Goal: Task Accomplishment & Management: Complete application form

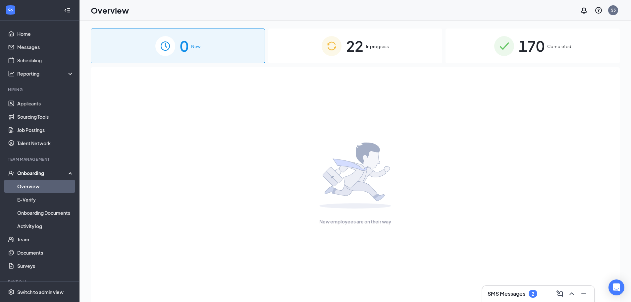
click at [376, 54] on div "22 In progress" at bounding box center [355, 45] width 174 height 35
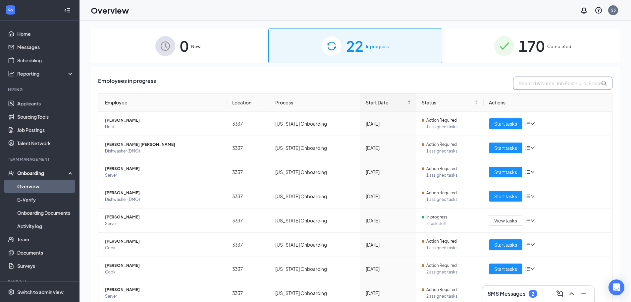
click at [529, 83] on input "text" at bounding box center [562, 83] width 99 height 13
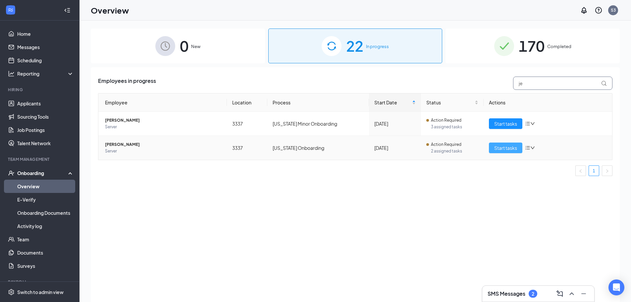
type input "je"
click at [510, 148] on span "Start tasks" at bounding box center [505, 147] width 23 height 7
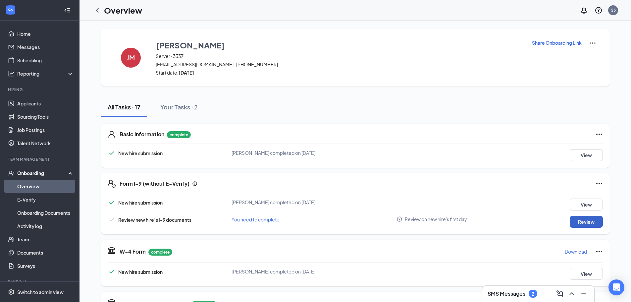
click at [579, 224] on button "Review" at bounding box center [586, 222] width 33 height 12
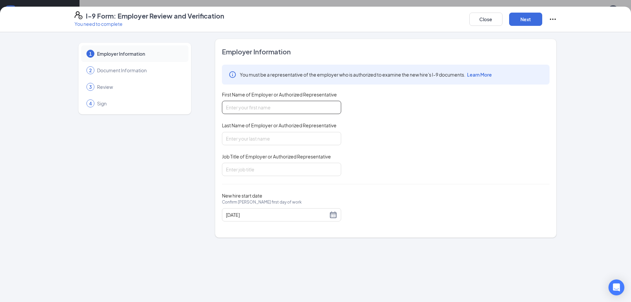
click at [280, 107] on input "First Name of Employer or Authorized Representative" at bounding box center [281, 107] width 119 height 13
type input "Oscar"
click at [282, 136] on input "Last Name of Employer or Authorized Representative" at bounding box center [281, 138] width 119 height 13
type input "Vital"
click at [275, 173] on input "Job Title of Employer or Authorized Representative" at bounding box center [281, 169] width 119 height 13
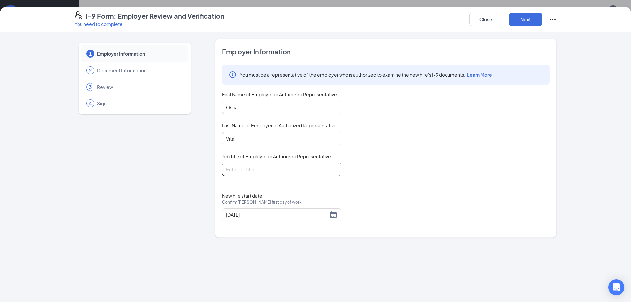
type input "GM"
click at [277, 208] on div "New hire start date Confirm [PERSON_NAME] first day of work [DATE]" at bounding box center [281, 207] width 119 height 29
click at [285, 210] on div "[DATE]" at bounding box center [281, 214] width 119 height 13
click at [288, 217] on input "[DATE]" at bounding box center [277, 214] width 102 height 7
type input "[DATE]"
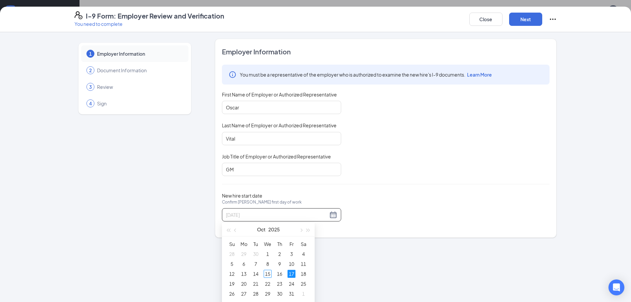
click at [294, 274] on div "17" at bounding box center [292, 274] width 8 height 8
click at [528, 20] on button "Next" at bounding box center [525, 19] width 33 height 13
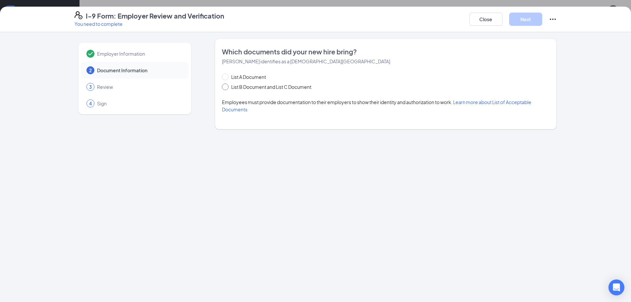
click at [225, 87] on input "List B Document and List C Document" at bounding box center [224, 85] width 5 height 5
radio input "true"
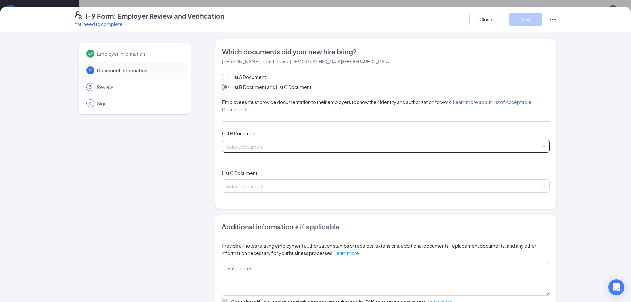
click at [242, 146] on input "search" at bounding box center [383, 145] width 315 height 10
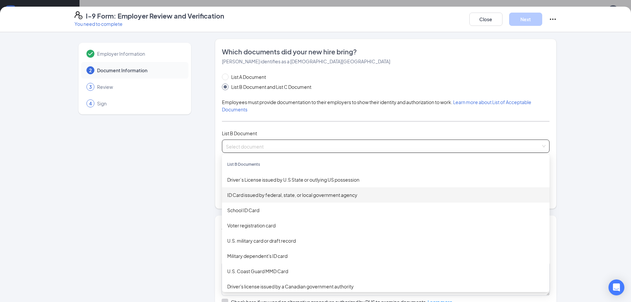
click at [258, 196] on div "ID Card issued by federal, state, or local government agency" at bounding box center [385, 194] width 317 height 7
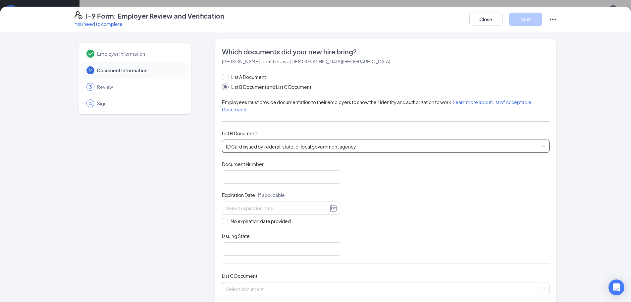
click at [257, 145] on span "ID Card issued by federal, state, or local government agency" at bounding box center [386, 146] width 320 height 13
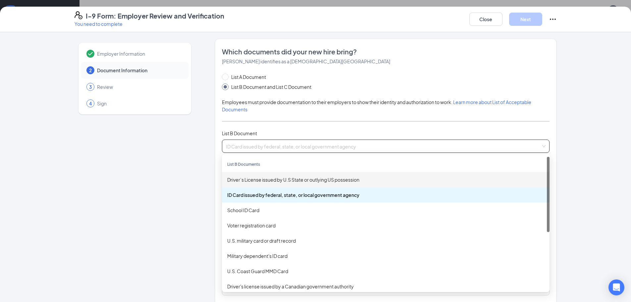
click at [262, 181] on div "Driver’s License issued by U.S State or outlying US possession" at bounding box center [385, 179] width 317 height 7
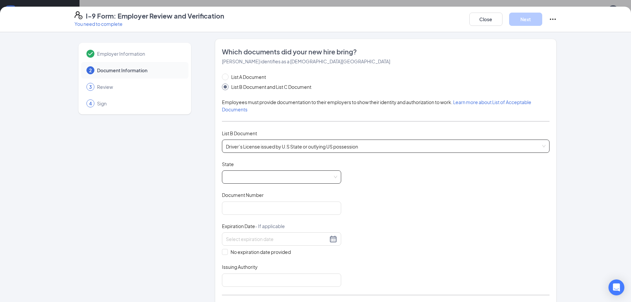
click at [250, 177] on span at bounding box center [281, 177] width 111 height 13
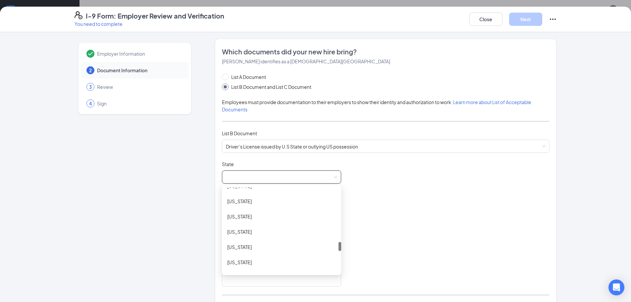
scroll to position [563, 0]
click at [233, 207] on div "[US_STATE]" at bounding box center [281, 210] width 109 height 7
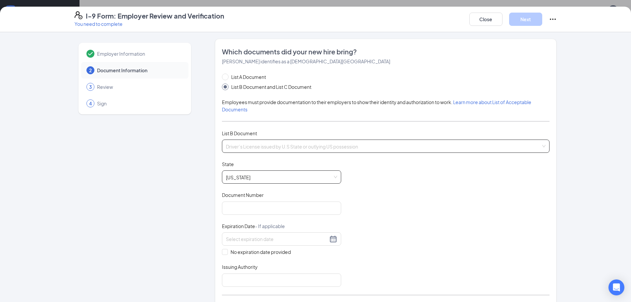
click at [276, 145] on span "Driver’s License issued by U.S State or outlying US possession" at bounding box center [386, 146] width 320 height 13
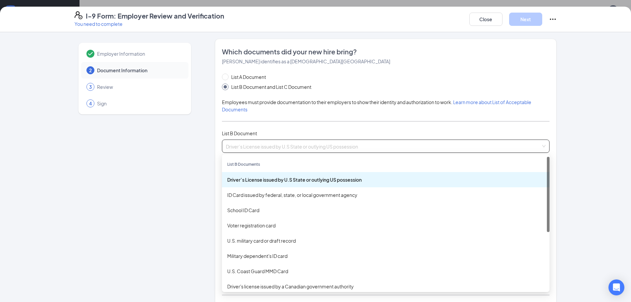
click at [276, 145] on span "Driver’s License issued by U.S State or outlying US possession" at bounding box center [386, 146] width 320 height 13
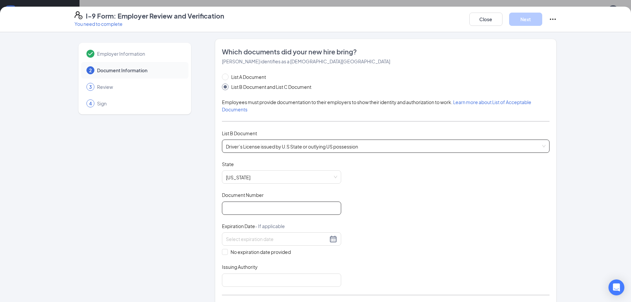
click at [256, 209] on input "Document Number" at bounding box center [281, 207] width 119 height 13
type input "VE707621"
click at [254, 240] on input at bounding box center [277, 238] width 102 height 7
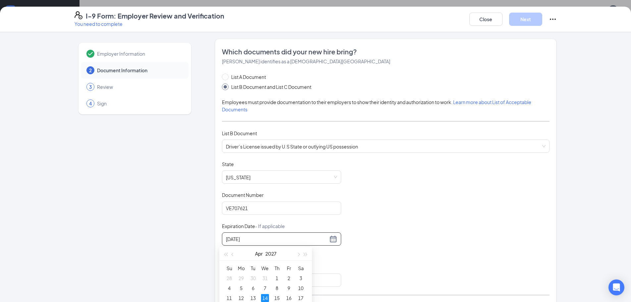
type input "[DATE]"
click at [393, 236] on div "Document Title Driver’s License issued by U.S State or outlying US possession S…" at bounding box center [386, 224] width 328 height 126
click at [297, 240] on input at bounding box center [277, 238] width 102 height 7
click at [266, 296] on div "14" at bounding box center [265, 298] width 8 height 8
type input "[DATE]"
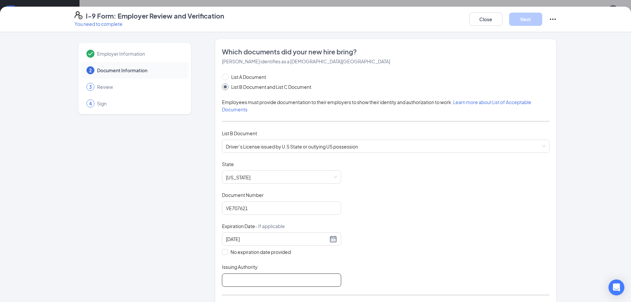
click at [273, 277] on input "Issuing Authority" at bounding box center [281, 279] width 119 height 13
type input "OH"
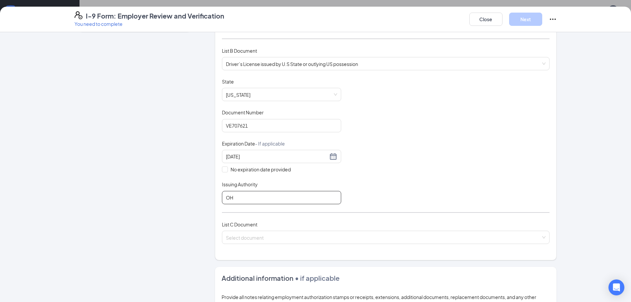
scroll to position [99, 0]
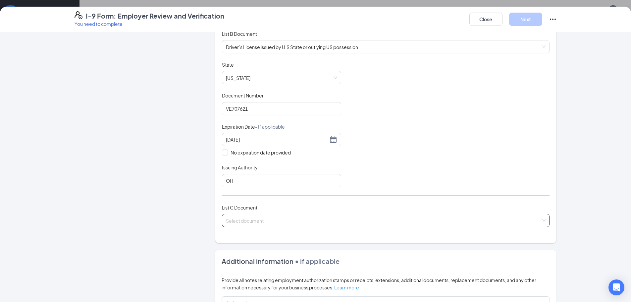
click at [250, 223] on input "search" at bounding box center [383, 219] width 315 height 10
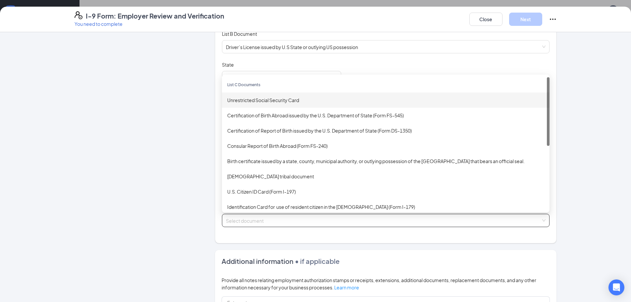
click at [252, 100] on div "Unrestricted Social Security Card" at bounding box center [385, 99] width 317 height 7
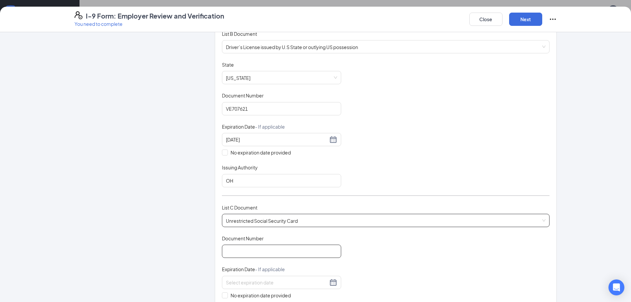
click at [237, 252] on input "Document Number" at bounding box center [281, 251] width 119 height 13
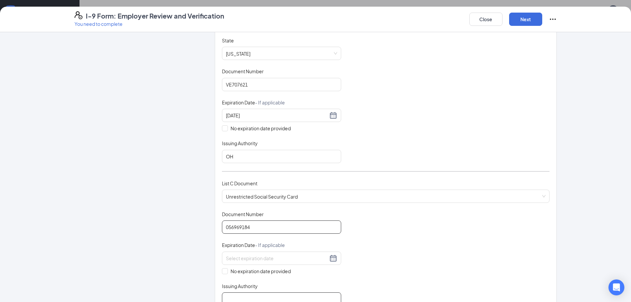
scroll to position [166, 0]
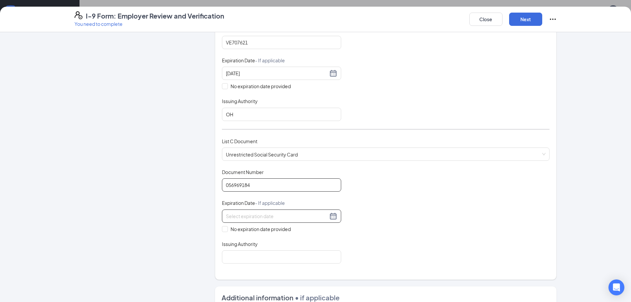
type input "056969184"
click at [239, 219] on input at bounding box center [277, 215] width 102 height 7
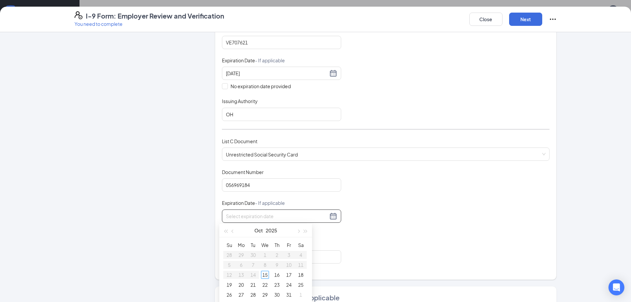
click at [368, 192] on div "Document Title Unrestricted Social Security Card Document Number 056969184 Expi…" at bounding box center [386, 216] width 328 height 95
click at [223, 228] on input "No expiration date provided" at bounding box center [224, 228] width 5 height 5
checkbox input "true"
click at [239, 260] on input "Issuing Authority" at bounding box center [281, 257] width 119 height 13
type input "ssa"
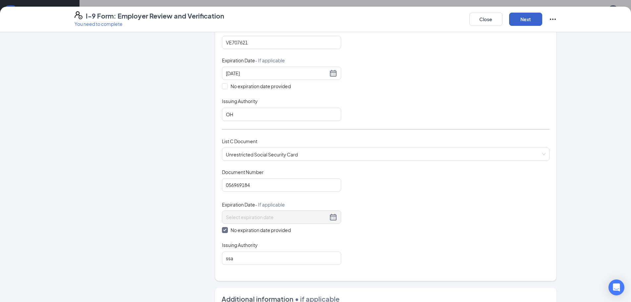
click at [524, 19] on button "Next" at bounding box center [525, 19] width 33 height 13
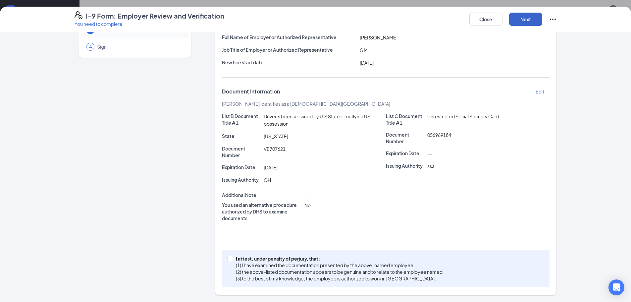
scroll to position [57, 0]
click at [227, 259] on input "I attest, under penalty of [PERSON_NAME], that: (1) I have examined the documen…" at bounding box center [229, 258] width 5 height 5
checkbox input "true"
click at [522, 16] on button "Next" at bounding box center [525, 19] width 33 height 13
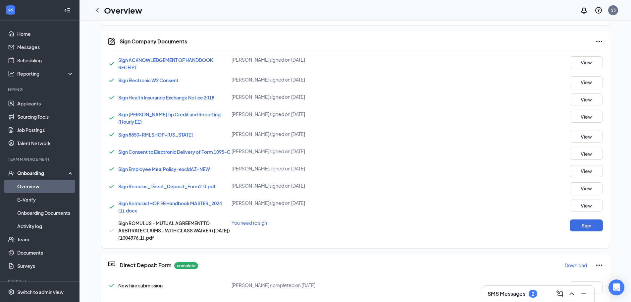
scroll to position [344, 0]
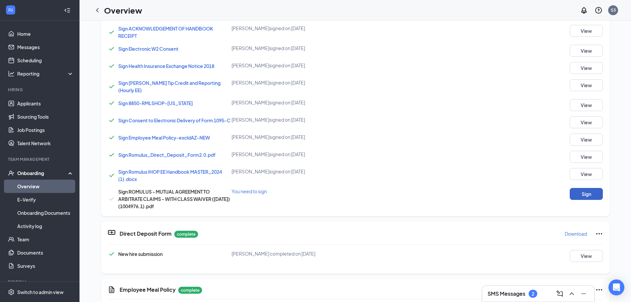
click at [586, 198] on button "Sign" at bounding box center [586, 194] width 33 height 12
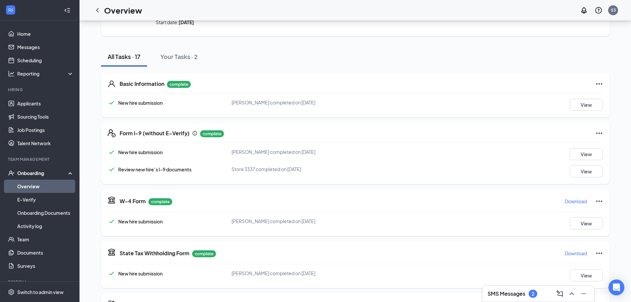
scroll to position [0, 0]
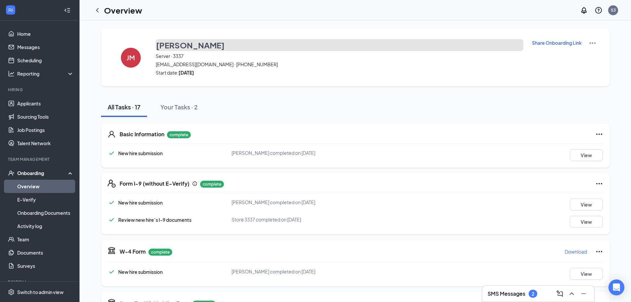
click at [188, 49] on h3 "[PERSON_NAME]" at bounding box center [190, 44] width 69 height 11
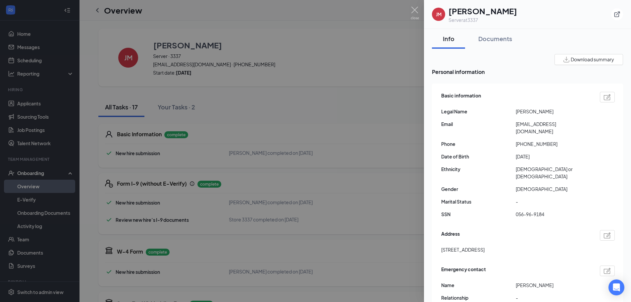
drag, startPoint x: 560, startPoint y: 110, endPoint x: 515, endPoint y: 115, distance: 45.3
click at [515, 115] on div "Legal Name [PERSON_NAME]" at bounding box center [528, 111] width 174 height 7
copy div "[PERSON_NAME]"
drag, startPoint x: 581, startPoint y: 122, endPoint x: 516, endPoint y: 126, distance: 64.7
click at [516, 126] on span "[EMAIL_ADDRESS][DOMAIN_NAME]" at bounding box center [553, 127] width 75 height 15
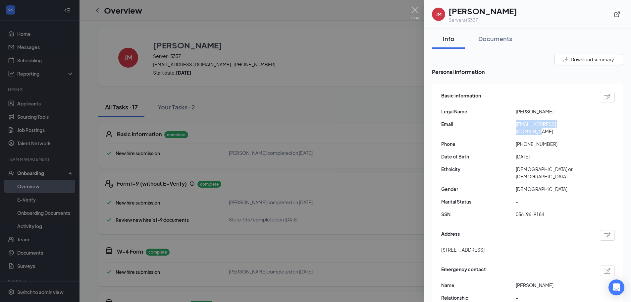
copy span "[EMAIL_ADDRESS][DOMAIN_NAME]"
drag, startPoint x: 555, startPoint y: 112, endPoint x: 506, endPoint y: 112, distance: 49.0
click at [506, 112] on div "Legal Name [PERSON_NAME]" at bounding box center [528, 111] width 174 height 7
copy div "[PERSON_NAME]"
drag, startPoint x: 583, startPoint y: 128, endPoint x: 505, endPoint y: 127, distance: 78.5
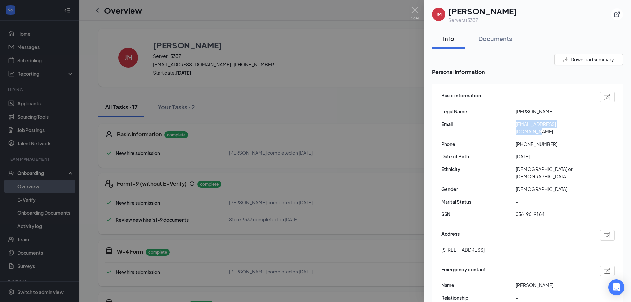
click at [505, 127] on div "Email [EMAIL_ADDRESS][DOMAIN_NAME]" at bounding box center [528, 127] width 174 height 15
copy div "[EMAIL_ADDRESS][DOMAIN_NAME]"
drag, startPoint x: 555, startPoint y: 135, endPoint x: 522, endPoint y: 137, distance: 33.9
click at [522, 140] on span "[PHONE_NUMBER]" at bounding box center [553, 143] width 75 height 7
copy span "6143683818"
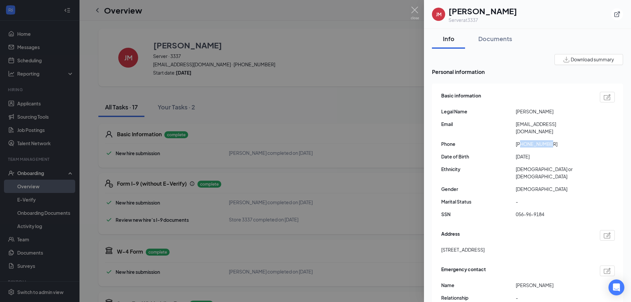
drag, startPoint x: 542, startPoint y: 239, endPoint x: 442, endPoint y: 238, distance: 100.7
click at [442, 246] on div "[STREET_ADDRESS]" at bounding box center [528, 249] width 174 height 7
copy span "[STREET_ADDRESS]"
click at [275, 114] on div at bounding box center [315, 151] width 631 height 302
